Goal: Task Accomplishment & Management: Use online tool/utility

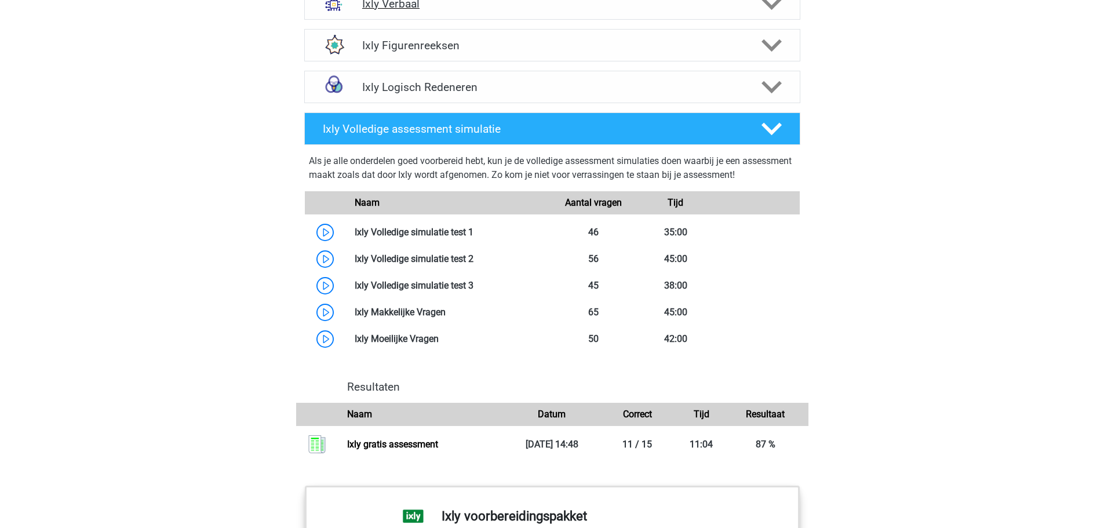
scroll to position [869, 0]
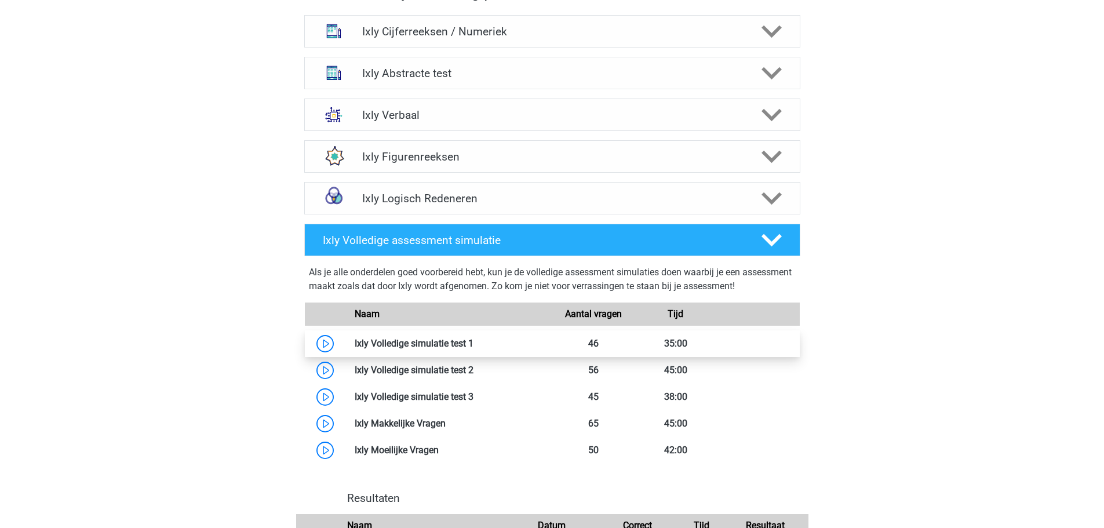
click at [474, 343] on link at bounding box center [474, 343] width 0 height 11
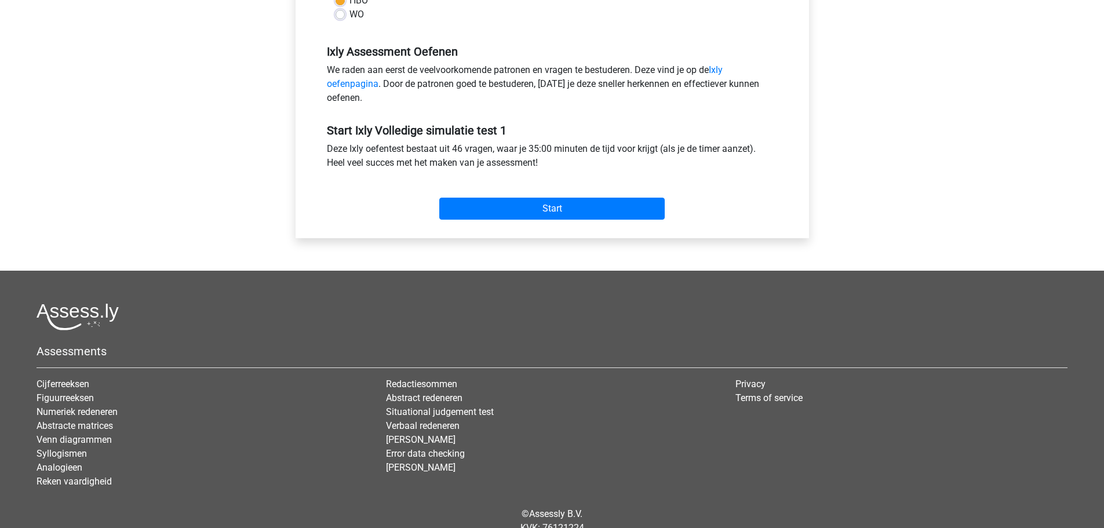
scroll to position [348, 0]
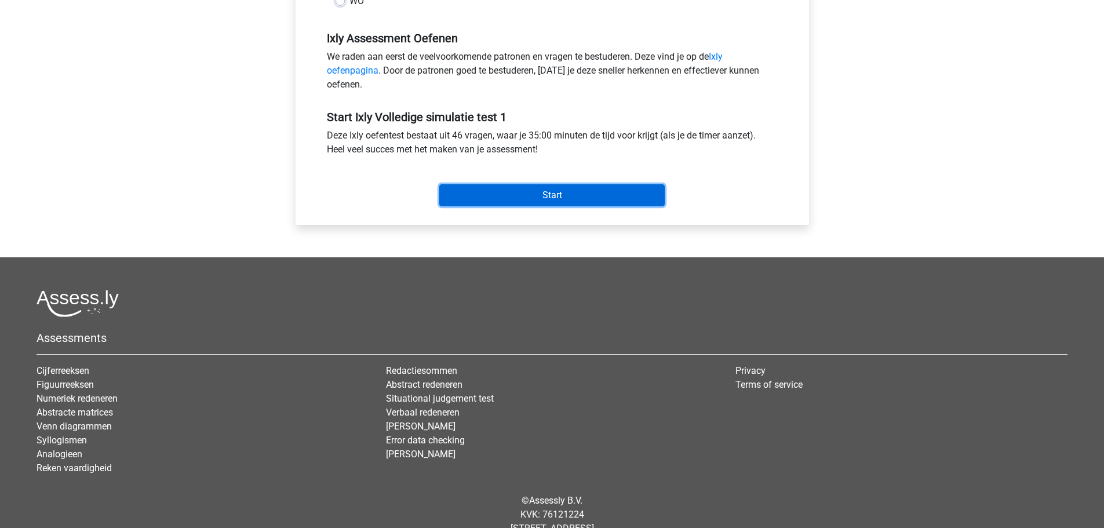
click at [487, 202] on input "Start" at bounding box center [551, 195] width 225 height 22
